Goal: Browse casually: Explore the website without a specific task or goal

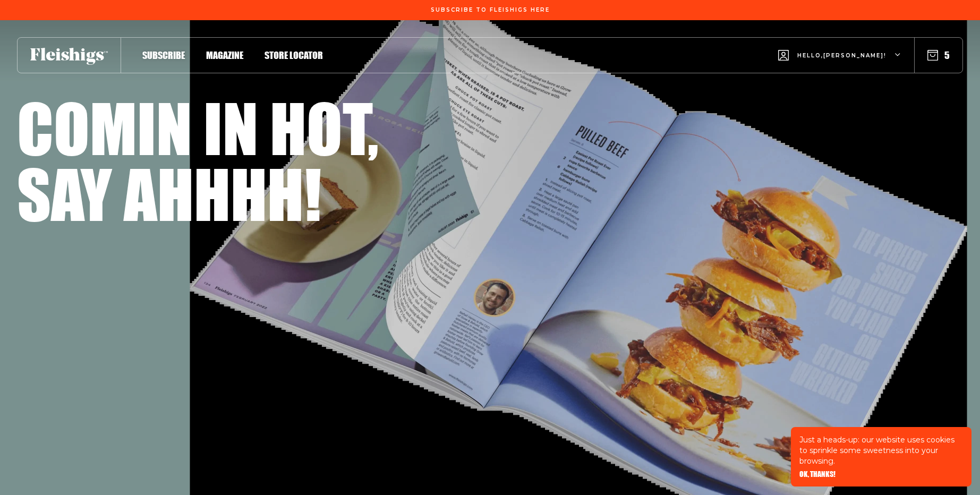
click at [621, 194] on div "Say ahhhh!" at bounding box center [490, 193] width 946 height 66
